Goal: Find specific page/section: Find specific page/section

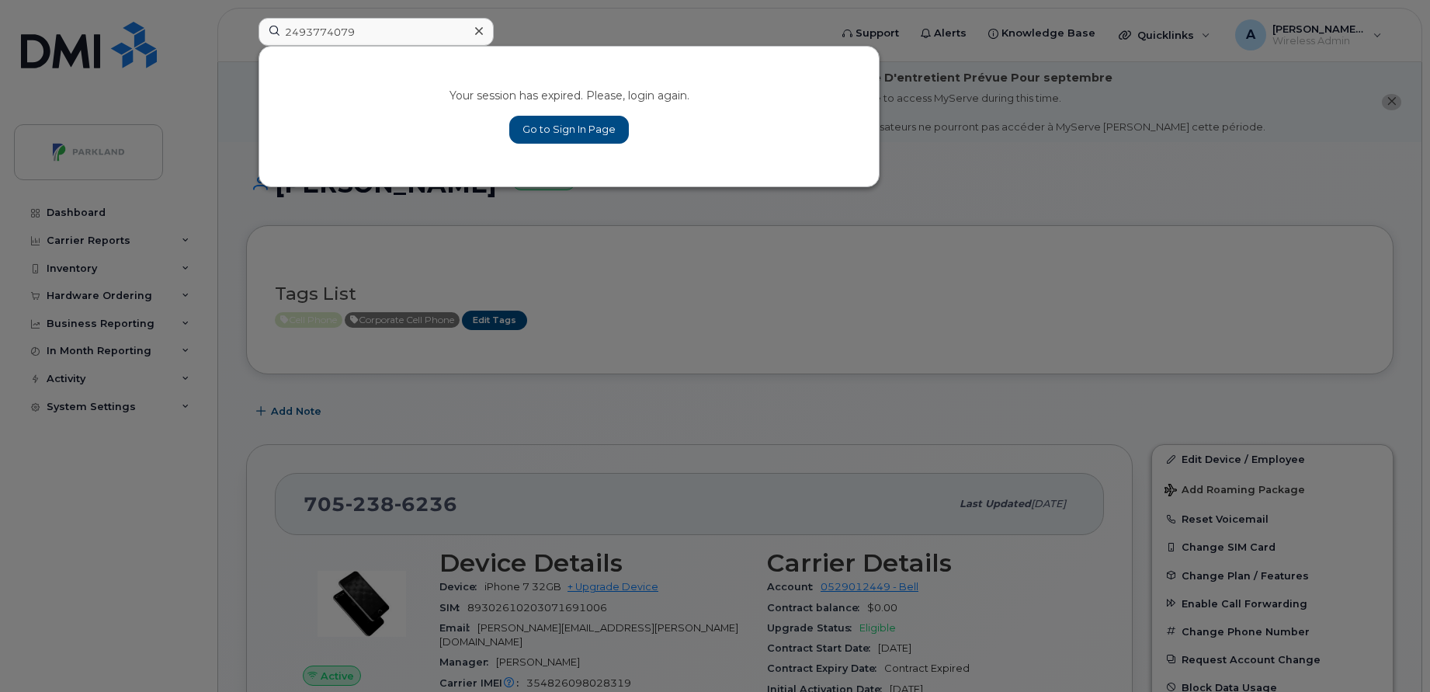
type input "2493774079"
click at [529, 127] on link "Go to Sign In Page" at bounding box center [569, 130] width 120 height 28
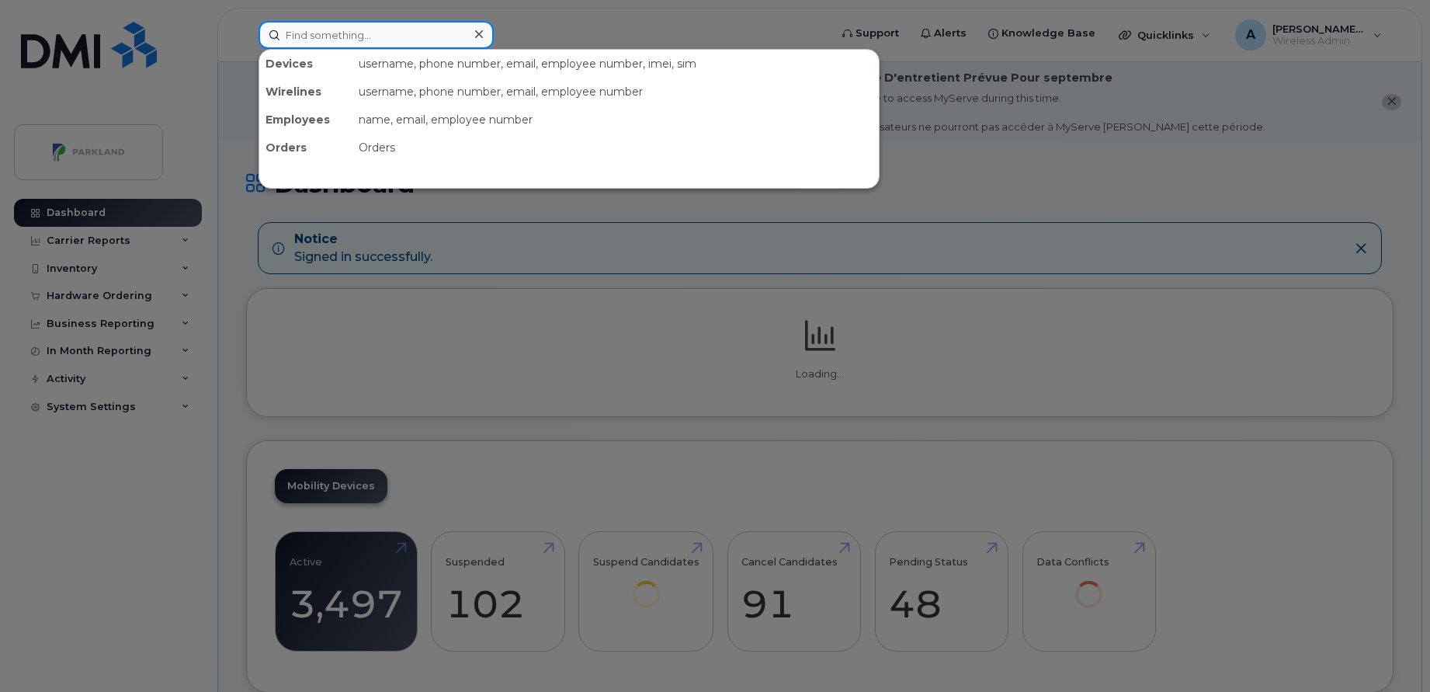
click at [444, 31] on input at bounding box center [375, 35] width 235 height 28
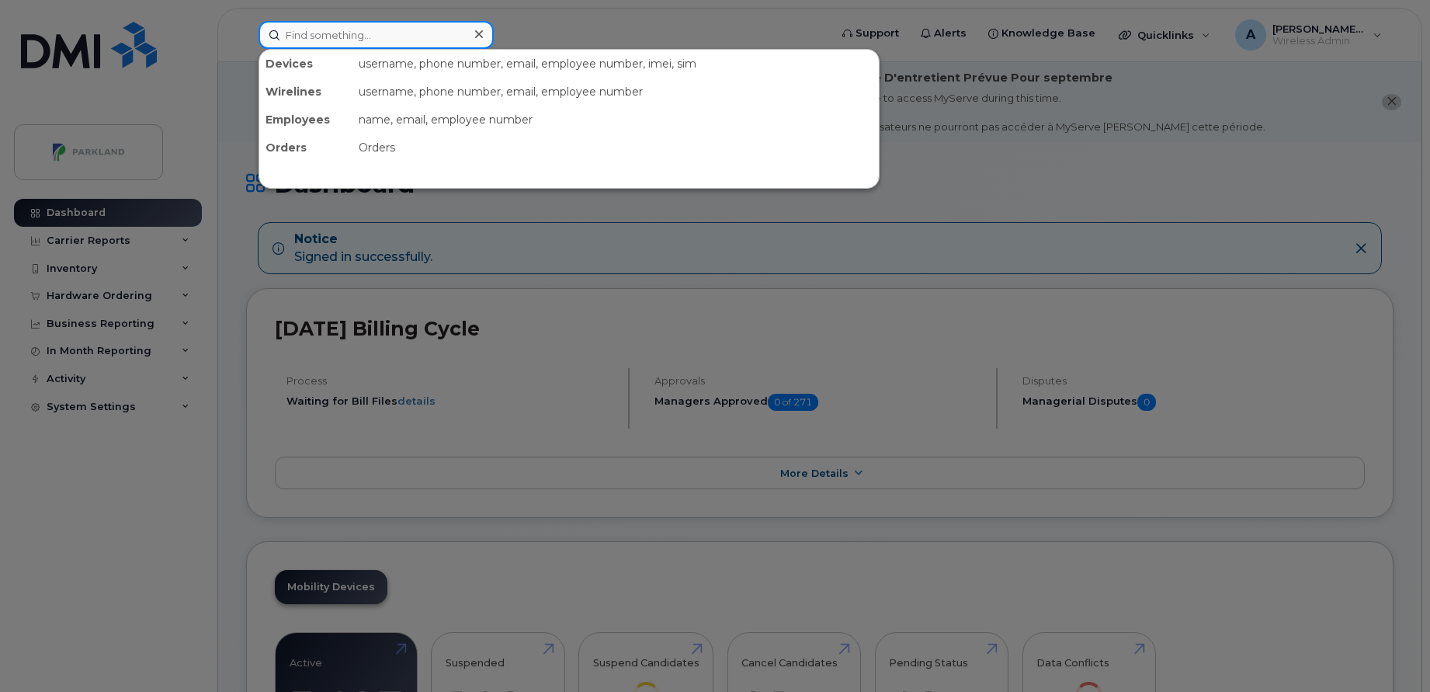
paste input "2493774079"
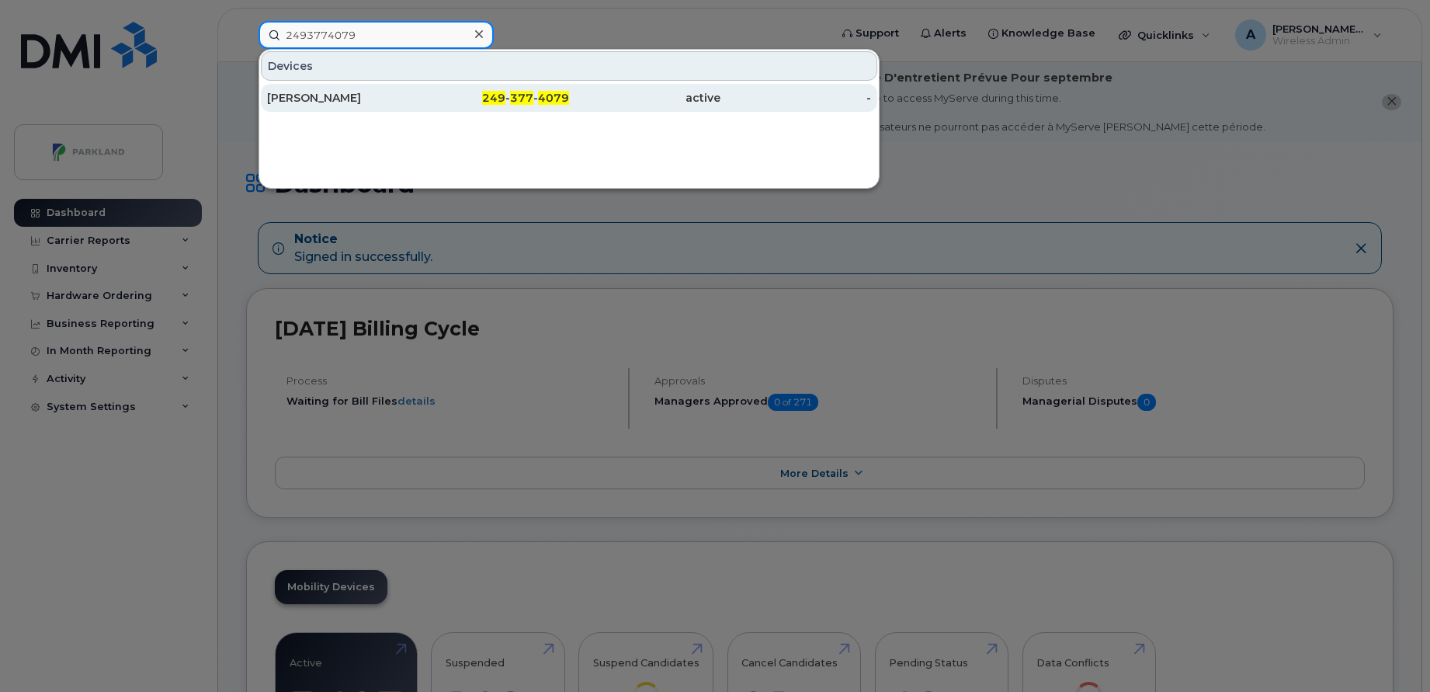
type input "2493774079"
click at [408, 92] on div "[PERSON_NAME]" at bounding box center [342, 98] width 151 height 16
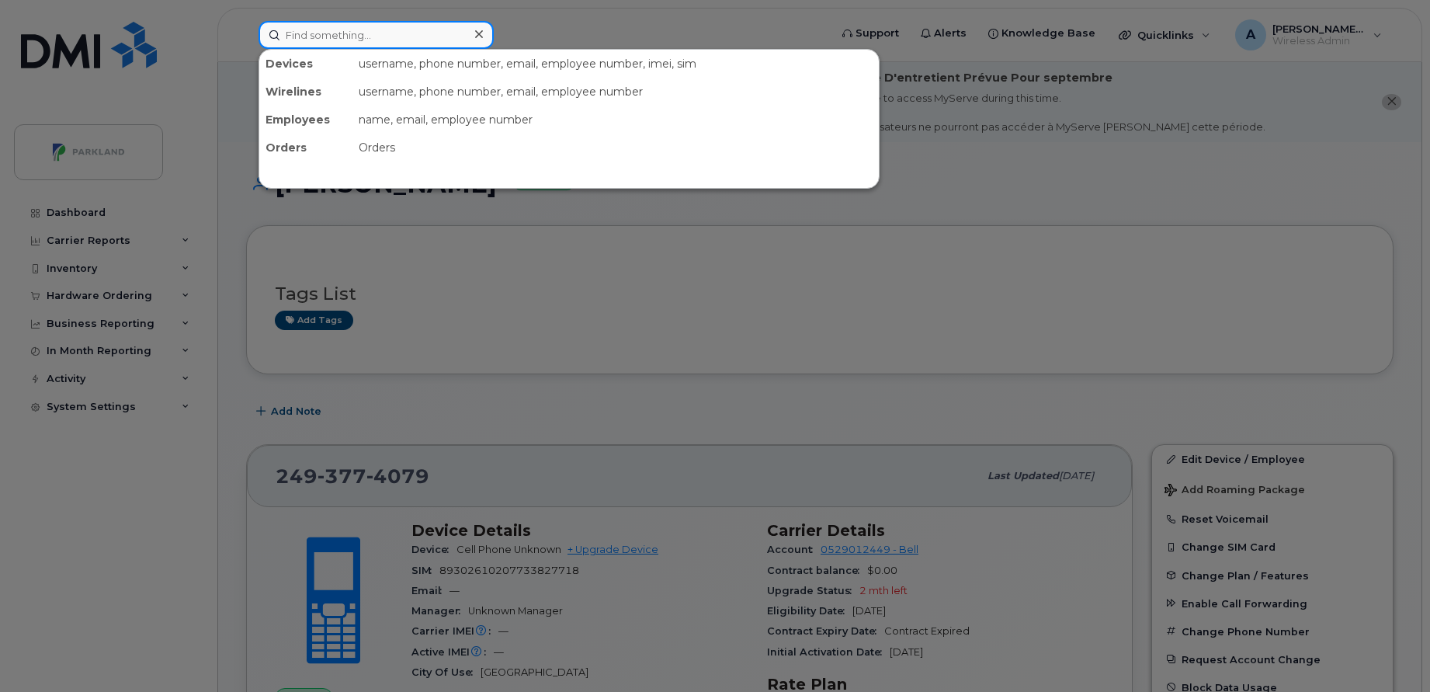
click at [401, 41] on input at bounding box center [375, 35] width 235 height 28
paste input "2495320942"
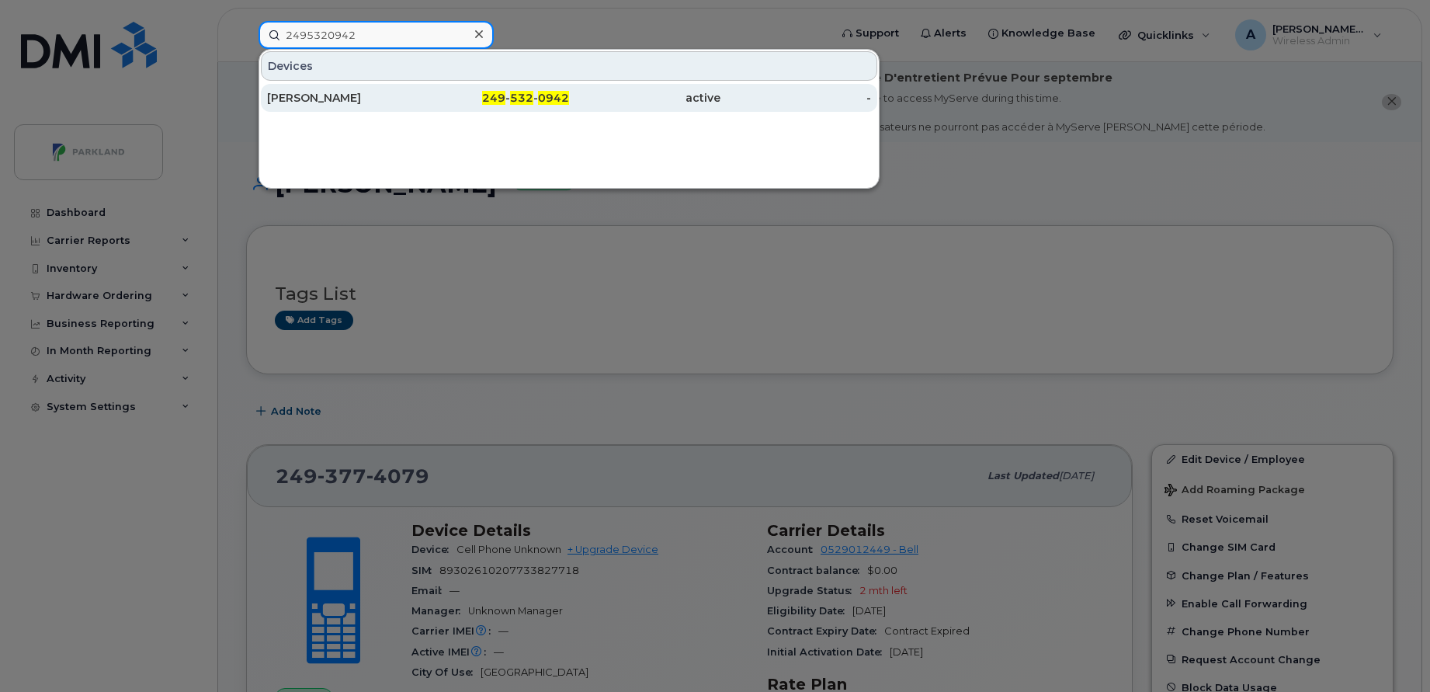
type input "2495320942"
click at [385, 91] on div "[PERSON_NAME]" at bounding box center [342, 98] width 151 height 16
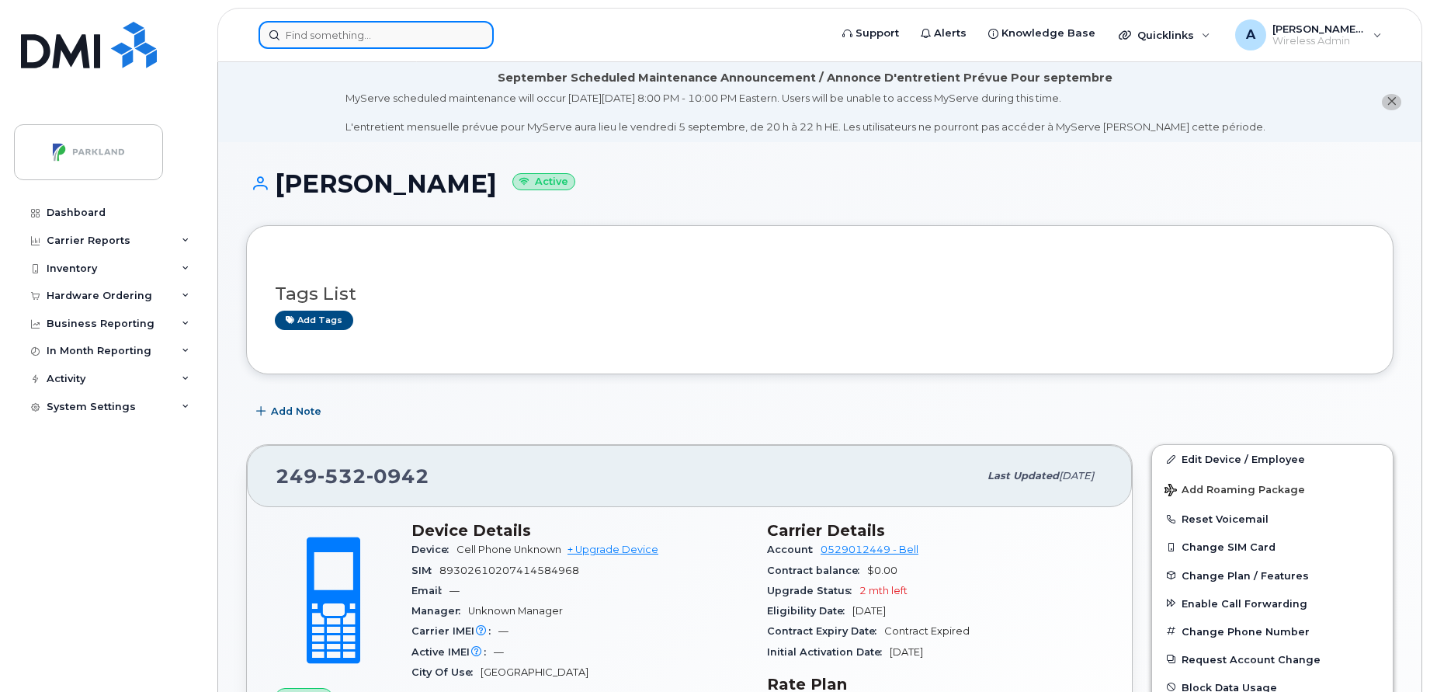
click at [448, 35] on input at bounding box center [375, 35] width 235 height 28
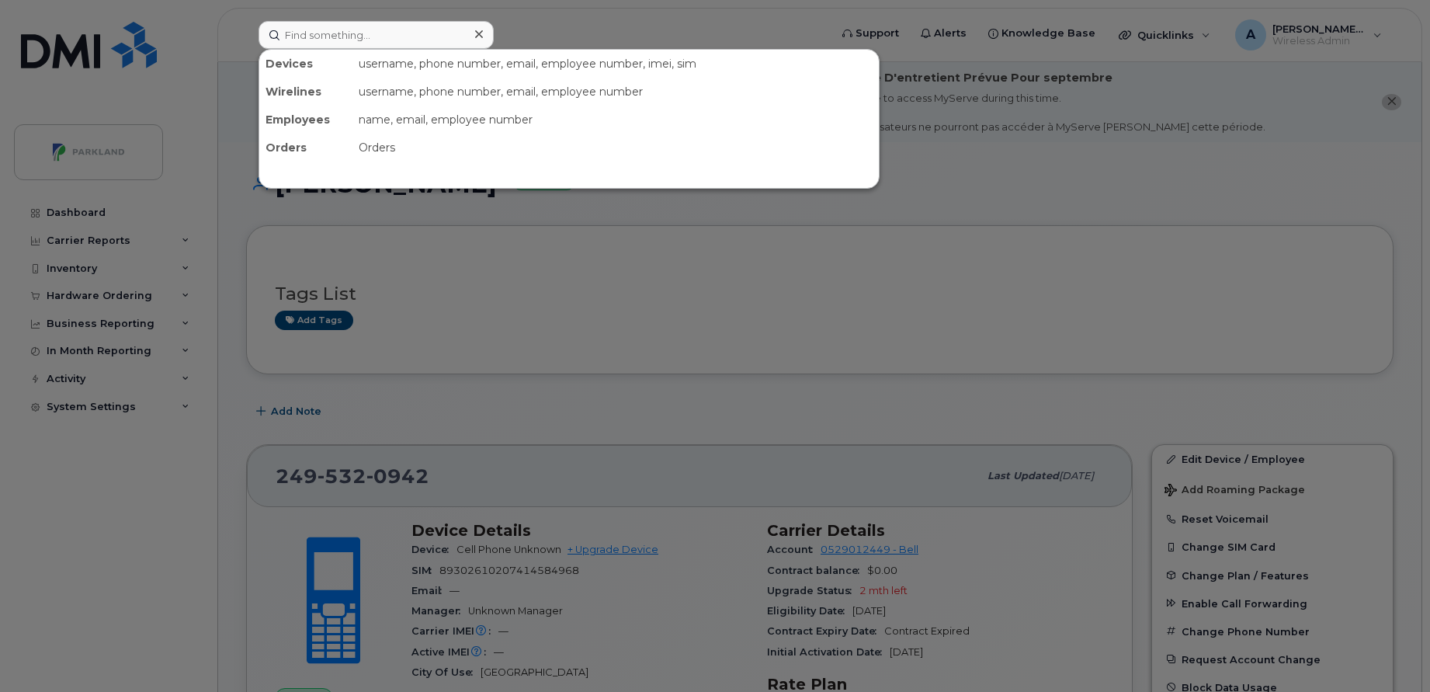
click at [480, 354] on div at bounding box center [715, 346] width 1430 height 692
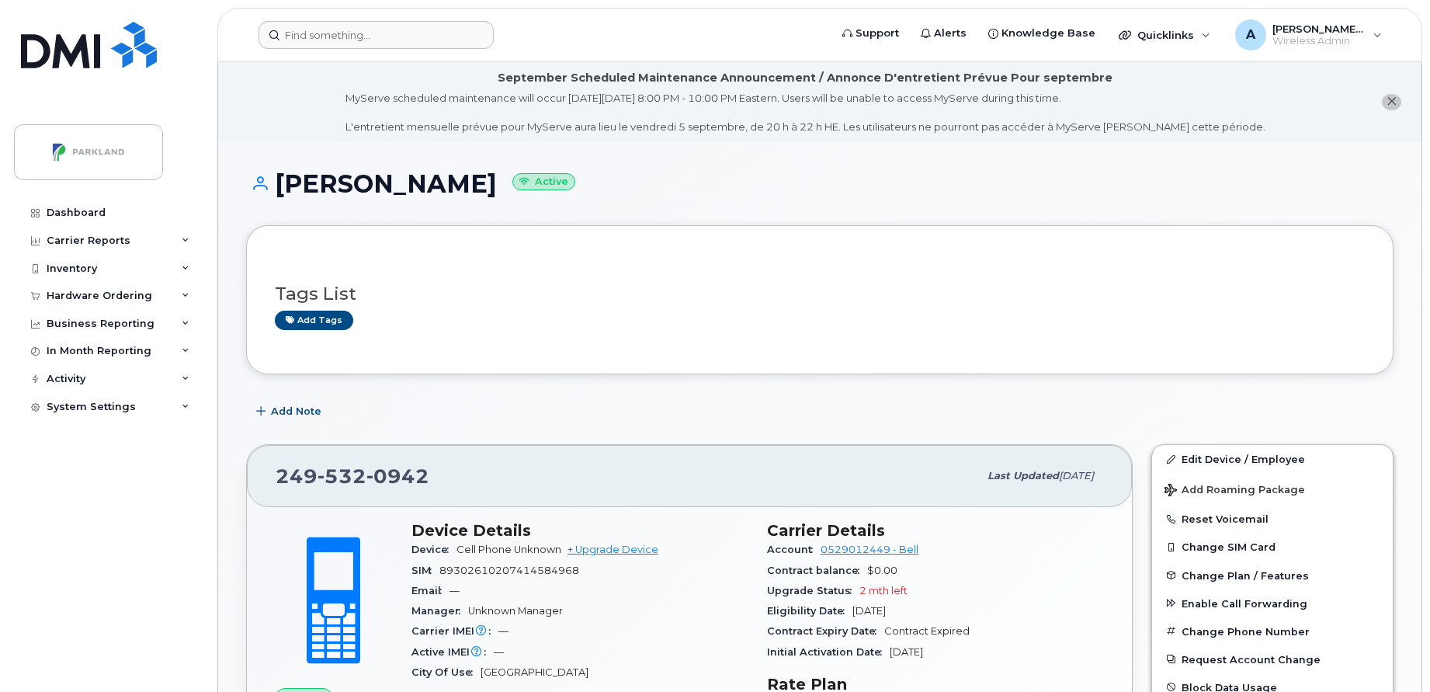
click at [261, 186] on icon at bounding box center [256, 183] width 21 height 14
click at [375, 262] on div "Tags List Add tags" at bounding box center [820, 300] width 1090 height 92
click at [429, 199] on div "Andrews Wiafe Active" at bounding box center [819, 197] width 1147 height 55
drag, startPoint x: 275, startPoint y: 186, endPoint x: 468, endPoint y: 191, distance: 193.3
click at [468, 191] on h1 "Andrews Wiafe Active" at bounding box center [819, 183] width 1147 height 27
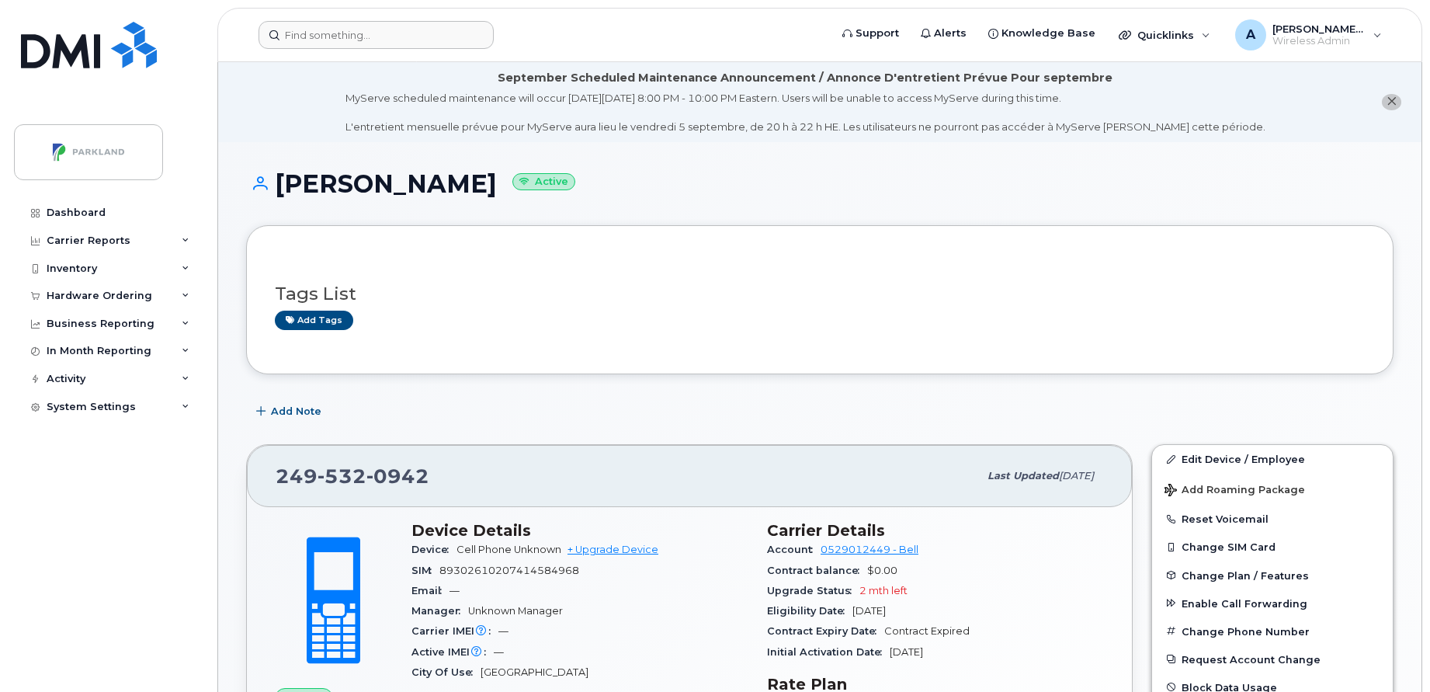
copy h1 "[PERSON_NAME]"
click at [408, 39] on input at bounding box center [375, 35] width 235 height 28
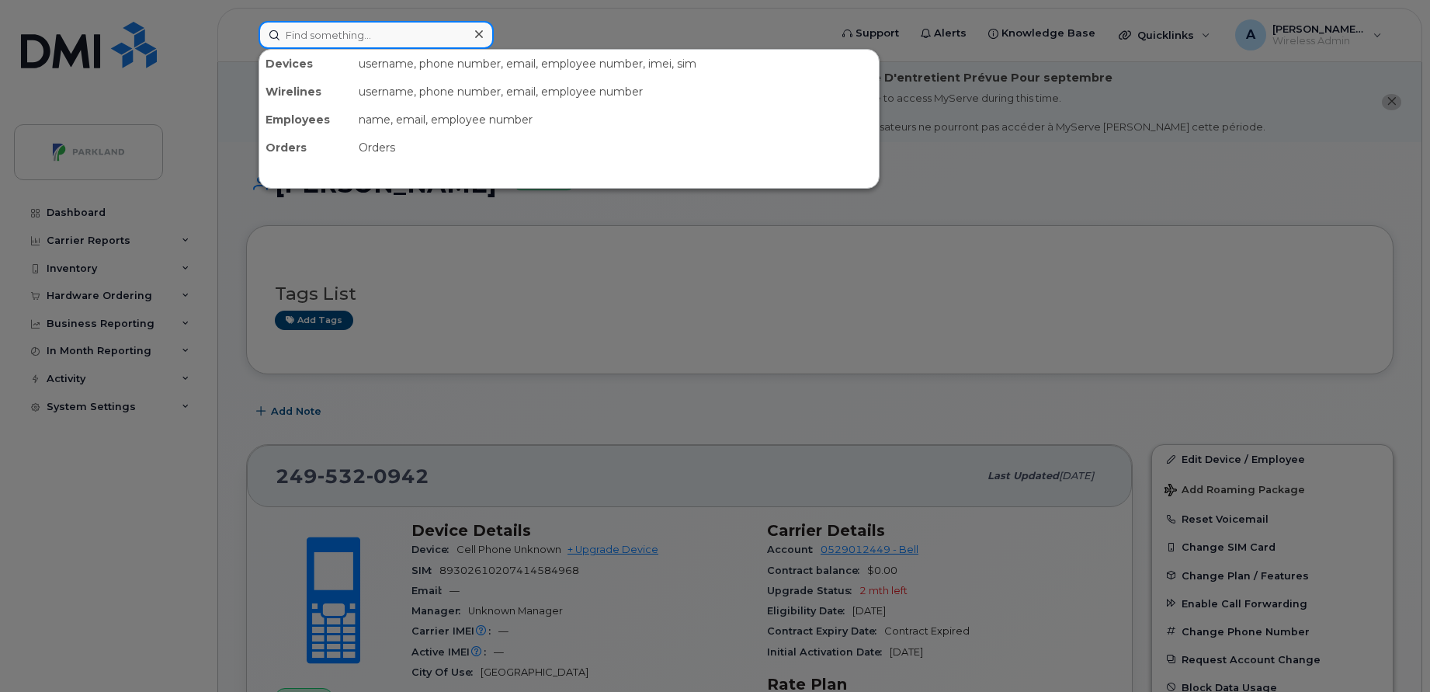
paste input "[PERSON_NAME]"
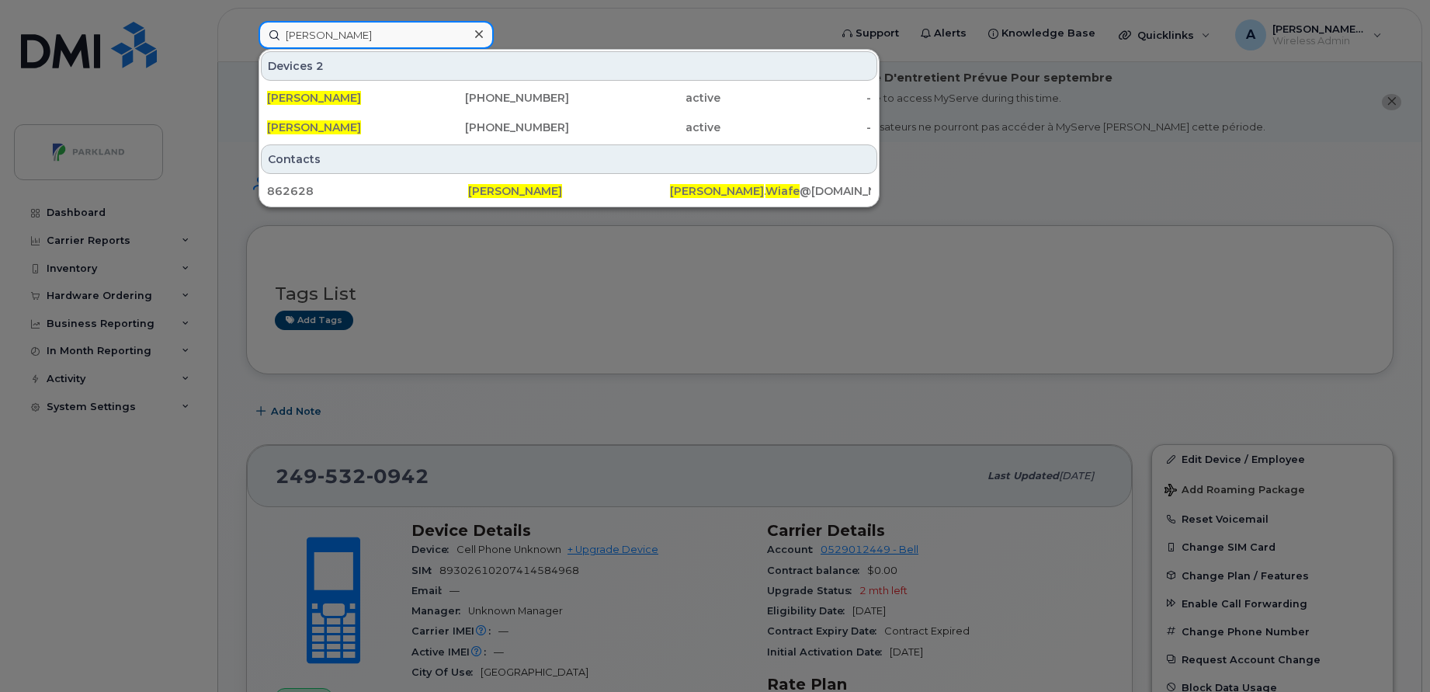
paste input "2495320942"
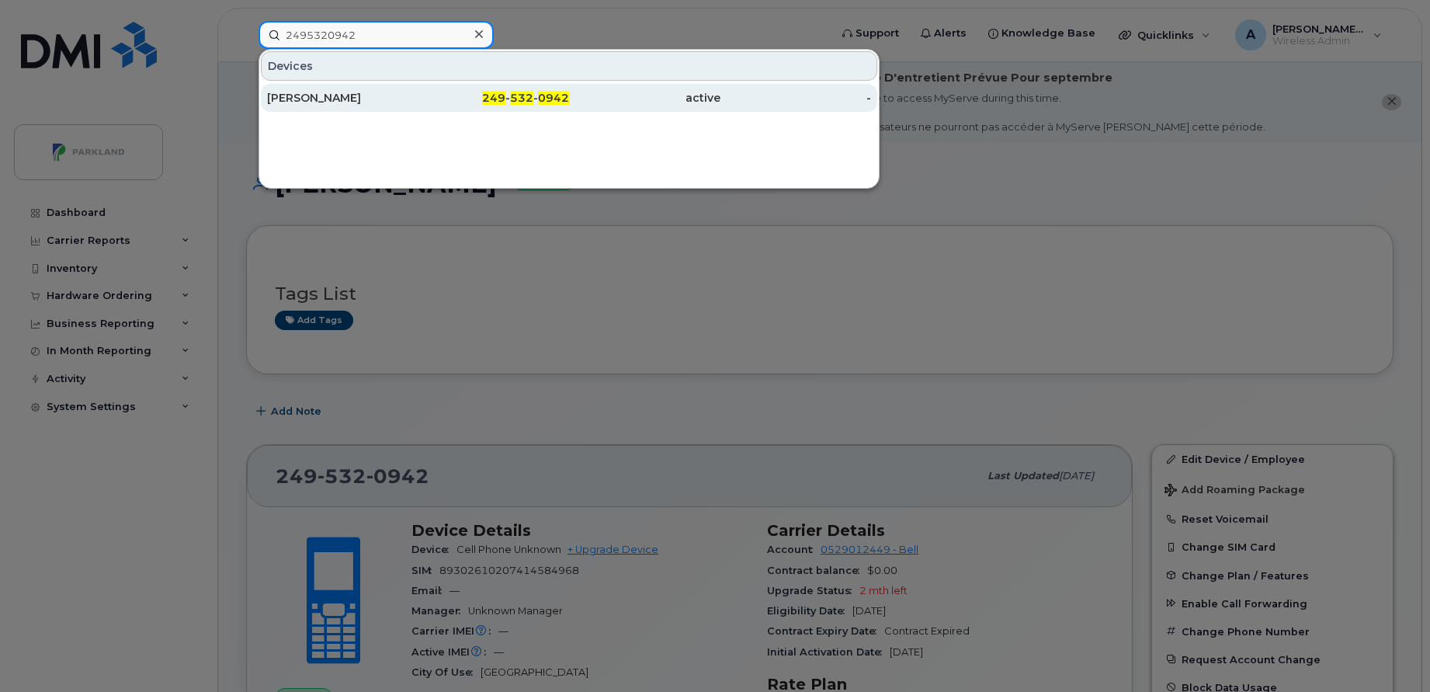
type input "2495320942"
click at [435, 95] on div "249 - 532 - 0942" at bounding box center [493, 98] width 151 height 16
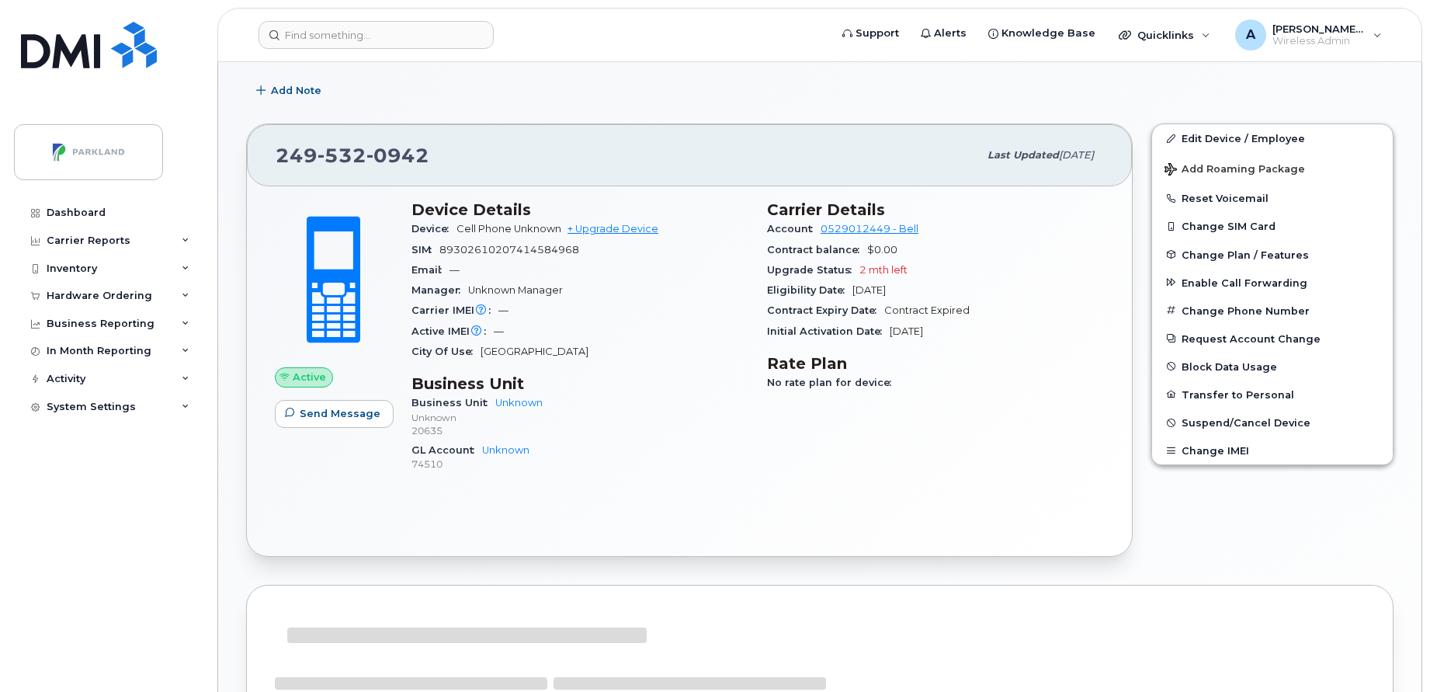
scroll to position [321, 0]
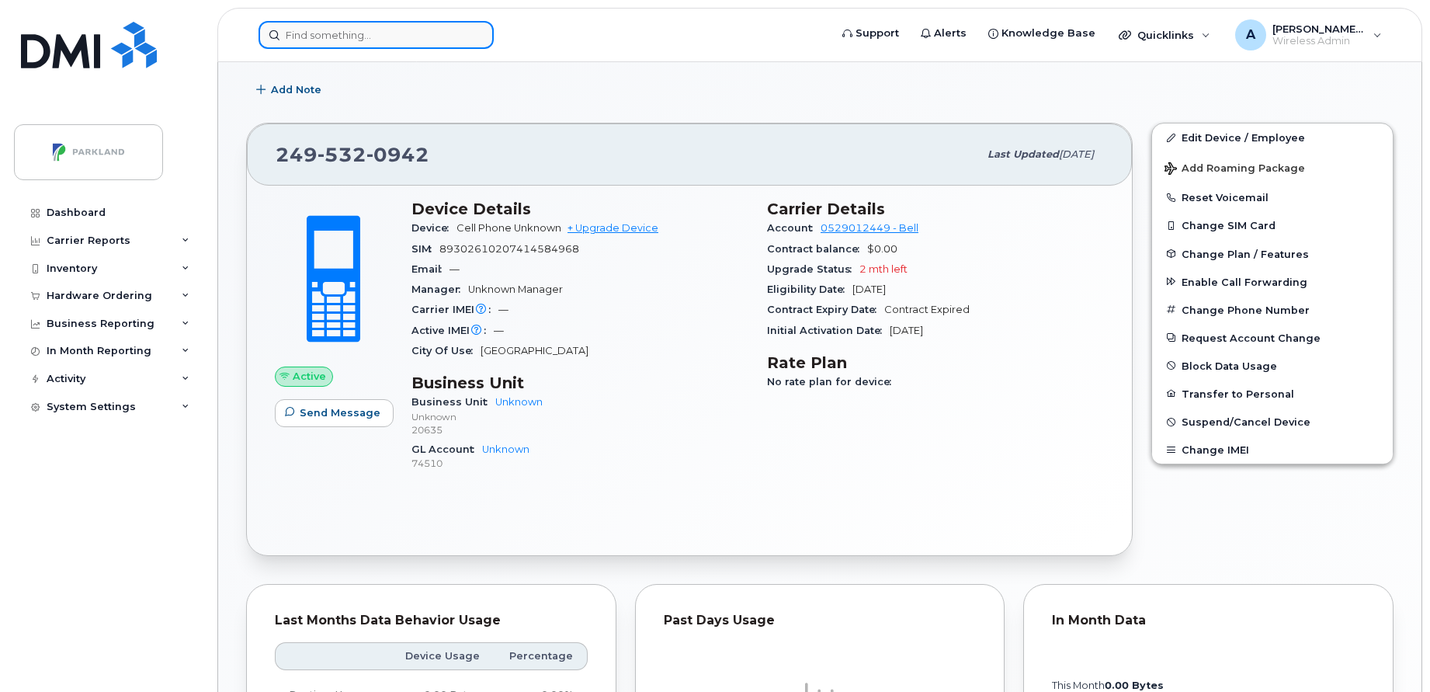
click at [318, 30] on input at bounding box center [375, 35] width 235 height 28
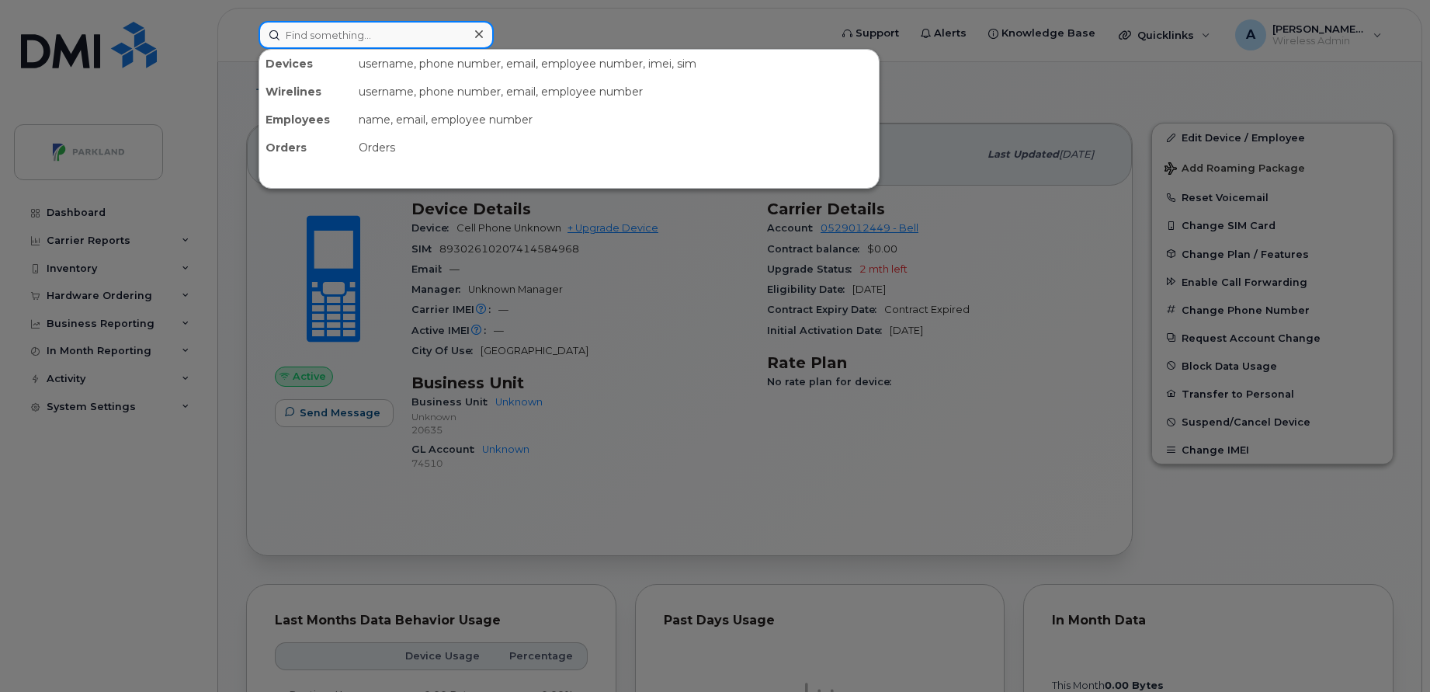
paste input "2493774079"
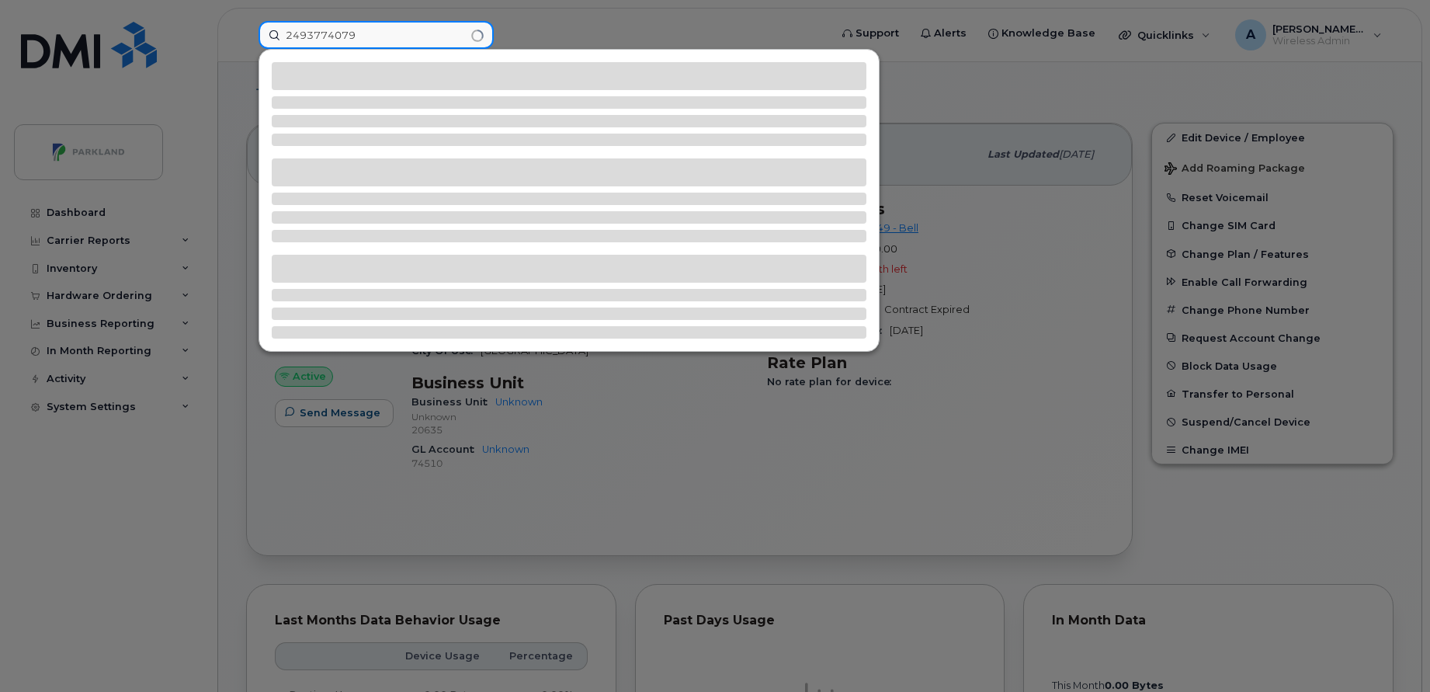
type input "2493774079"
click at [629, 407] on div at bounding box center [715, 346] width 1430 height 692
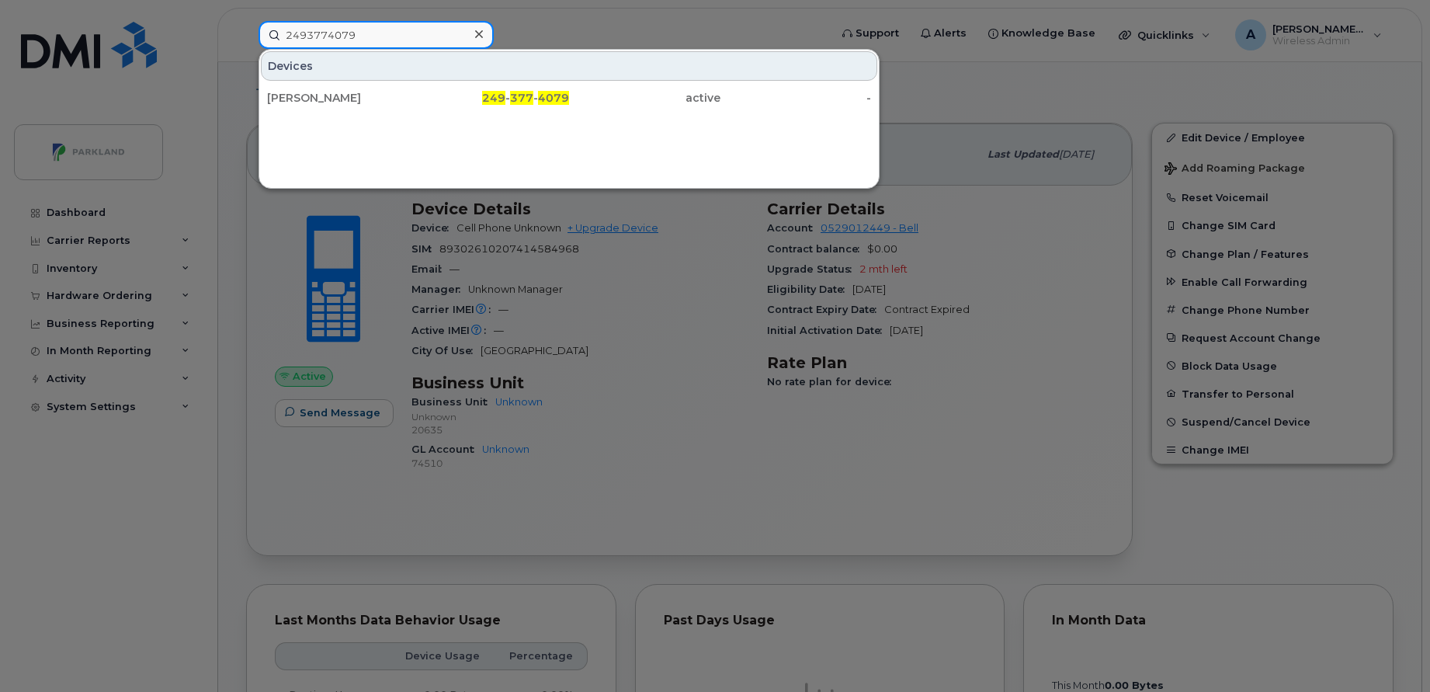
click at [334, 33] on input "2493774079" at bounding box center [375, 35] width 235 height 28
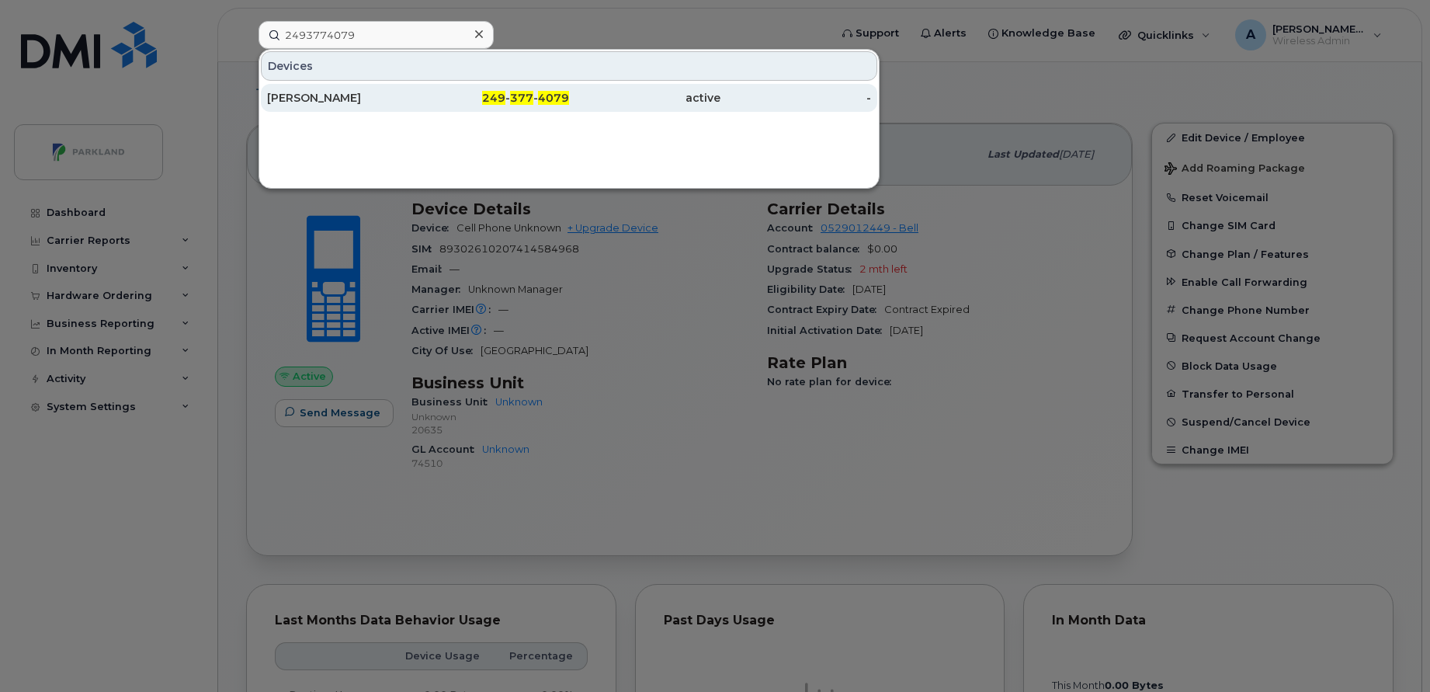
click at [375, 96] on div "[PERSON_NAME]" at bounding box center [342, 98] width 151 height 16
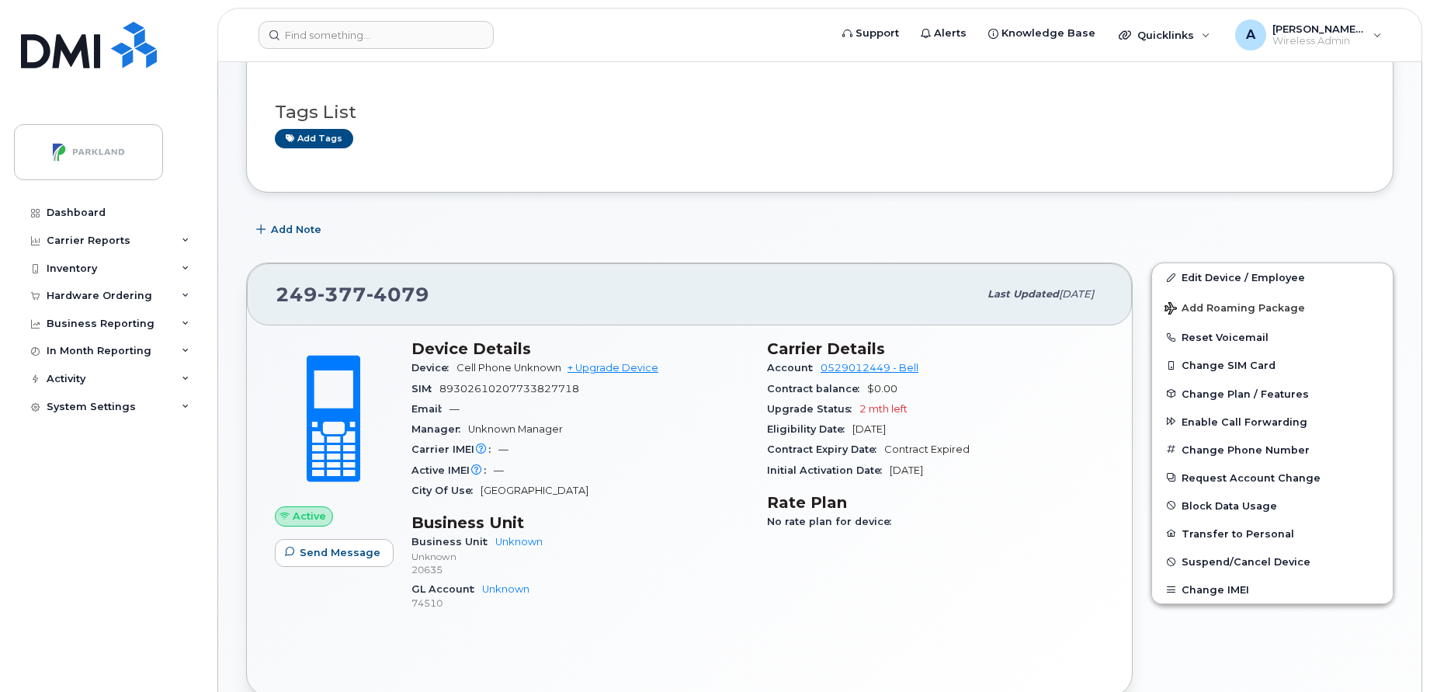
scroll to position [184, 0]
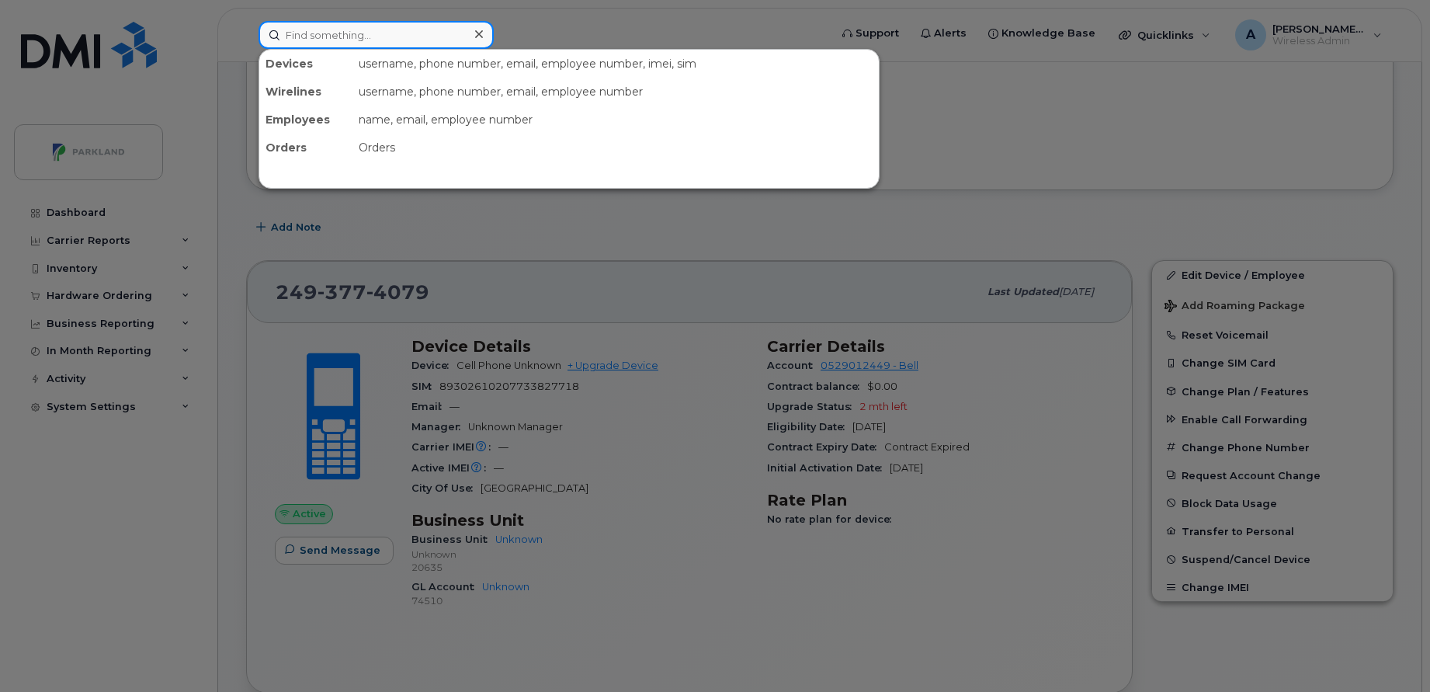
click at [382, 36] on input at bounding box center [375, 35] width 235 height 28
paste input "7096853203"
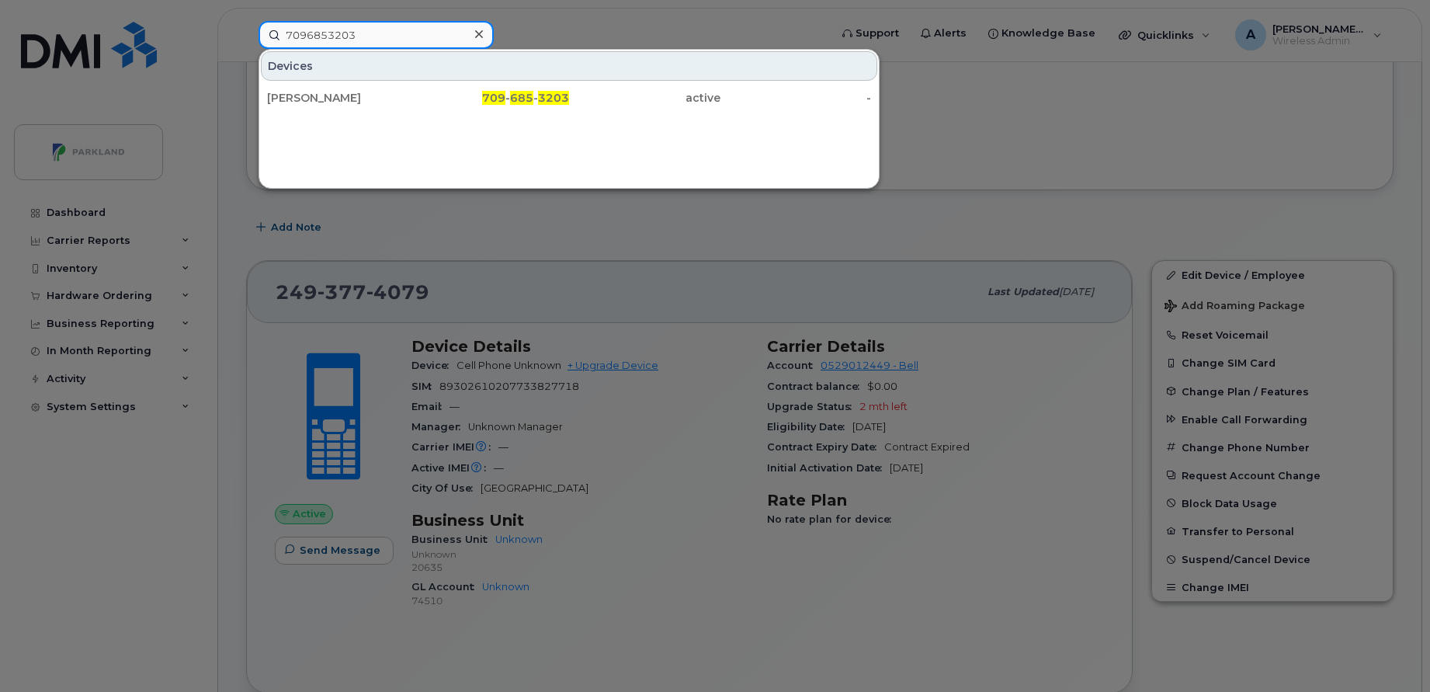
type input "7096853203"
